Goal: Navigation & Orientation: Find specific page/section

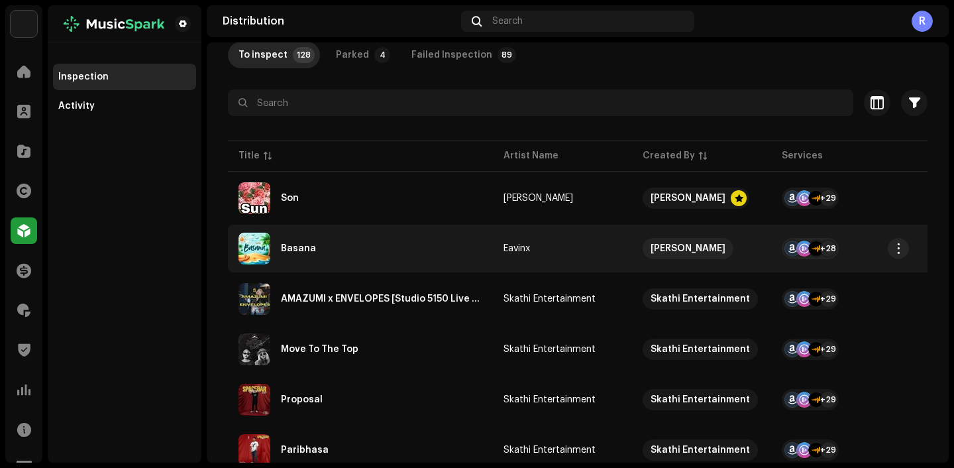
scroll to position [99, 0]
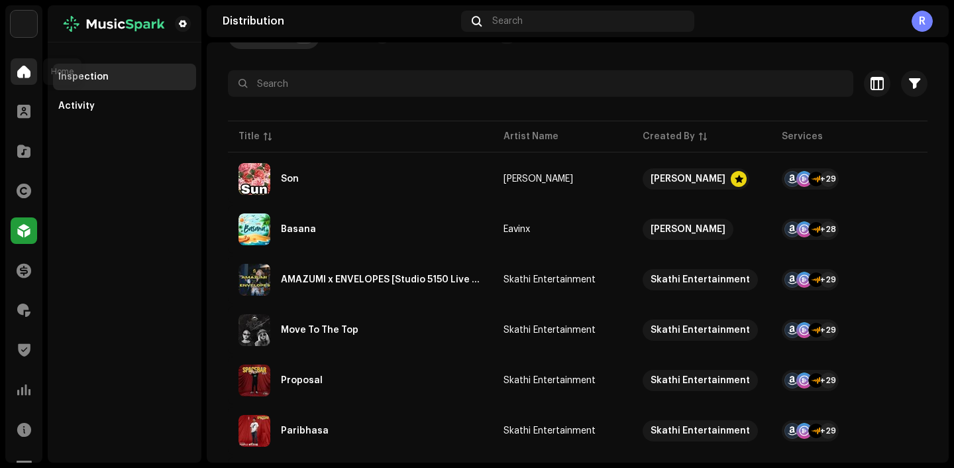
click at [21, 69] on span at bounding box center [23, 71] width 13 height 11
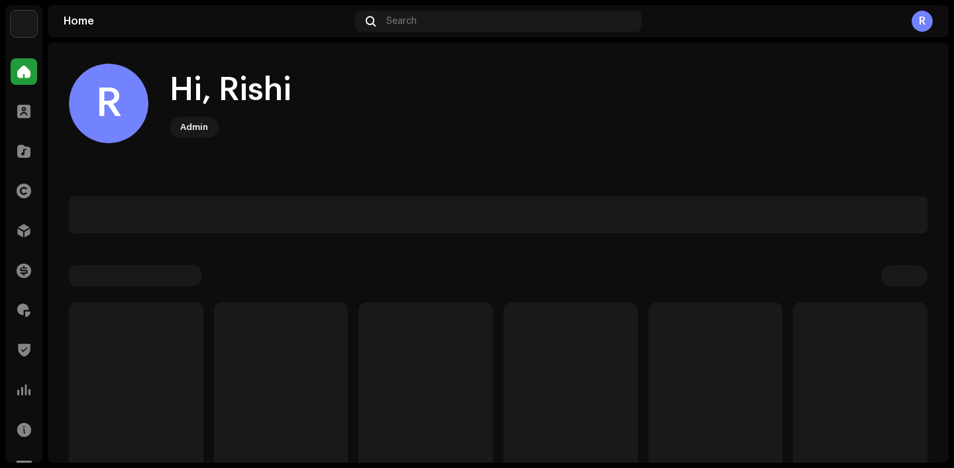
click at [18, 27] on img at bounding box center [24, 24] width 27 height 27
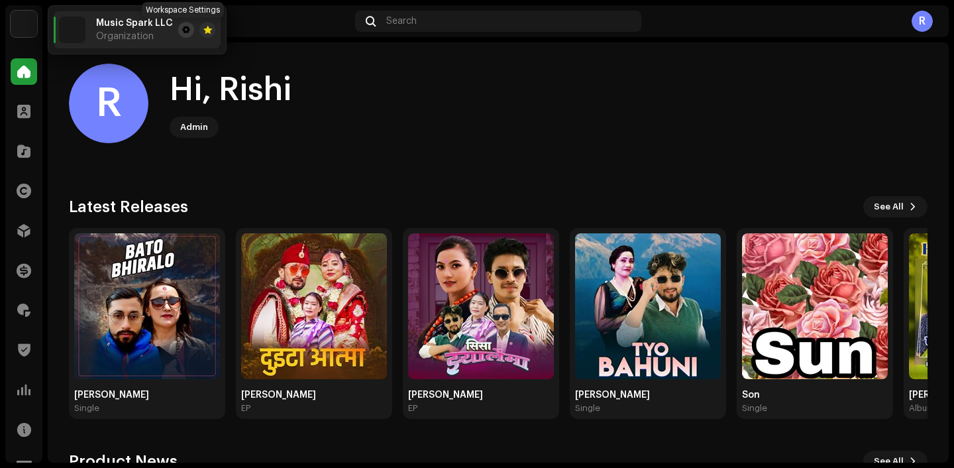
click at [189, 28] on button at bounding box center [186, 30] width 16 height 16
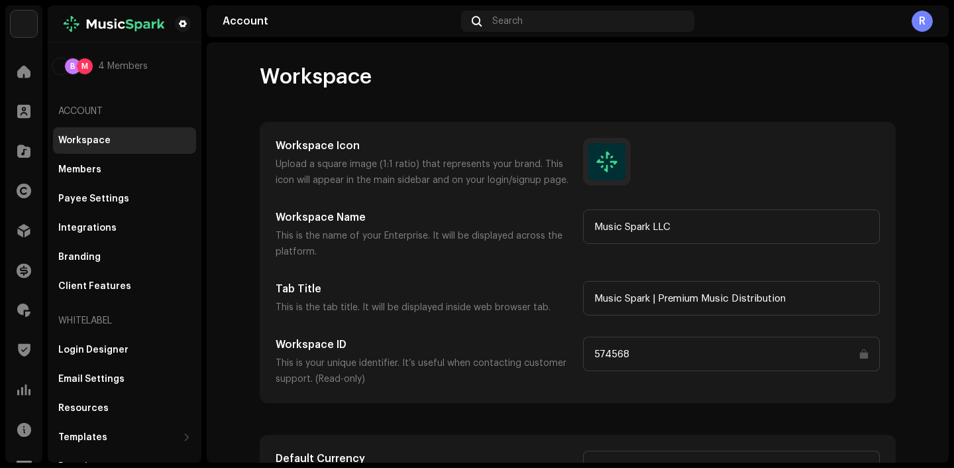
click at [103, 300] on div "B M 4 Members Account Workspace Members Payee Settings Integrations Branding Cl…" at bounding box center [124, 277] width 143 height 427
click at [119, 288] on div "Client Features" at bounding box center [94, 286] width 73 height 11
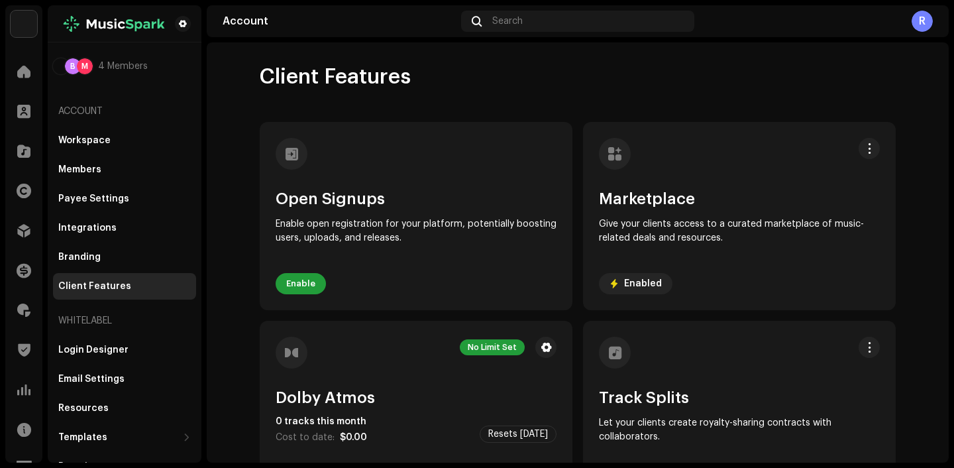
scroll to position [15, 0]
